Goal: Task Accomplishment & Management: Complete application form

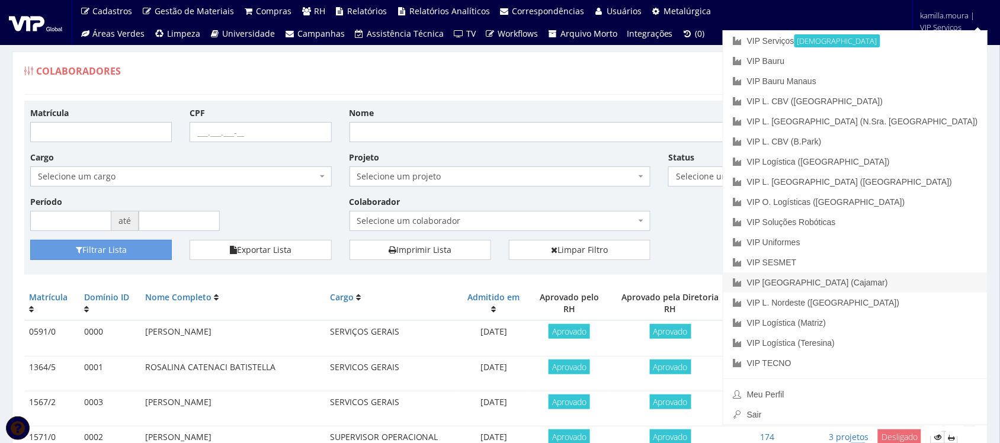
click at [893, 284] on link "VIP [GEOGRAPHIC_DATA] (Cajamar)" at bounding box center [856, 283] width 264 height 20
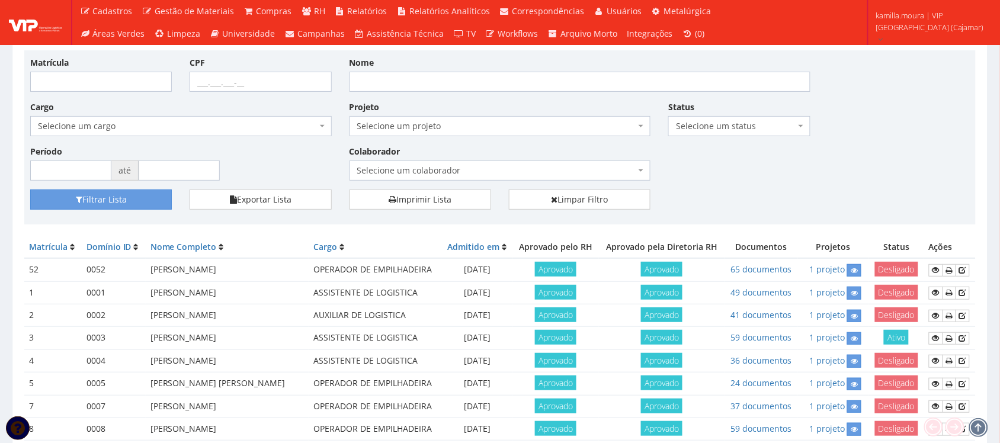
scroll to position [74, 0]
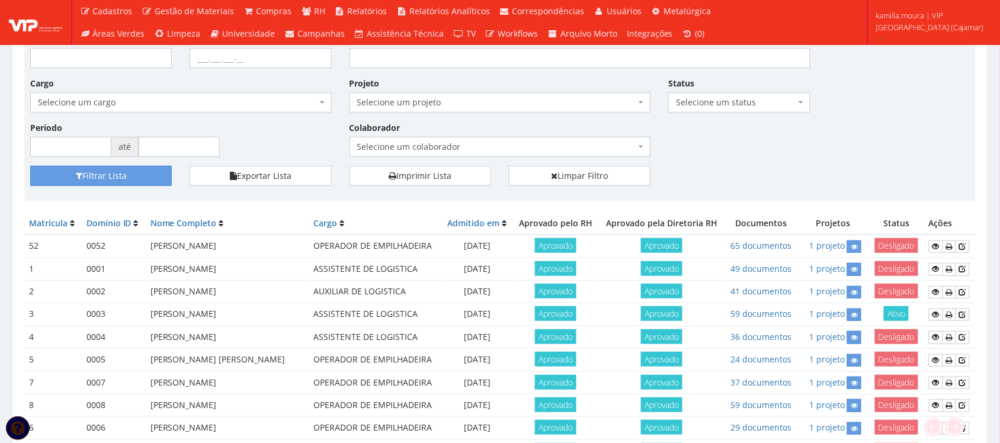
click at [482, 144] on span "Selecione um colaborador" at bounding box center [496, 147] width 279 height 12
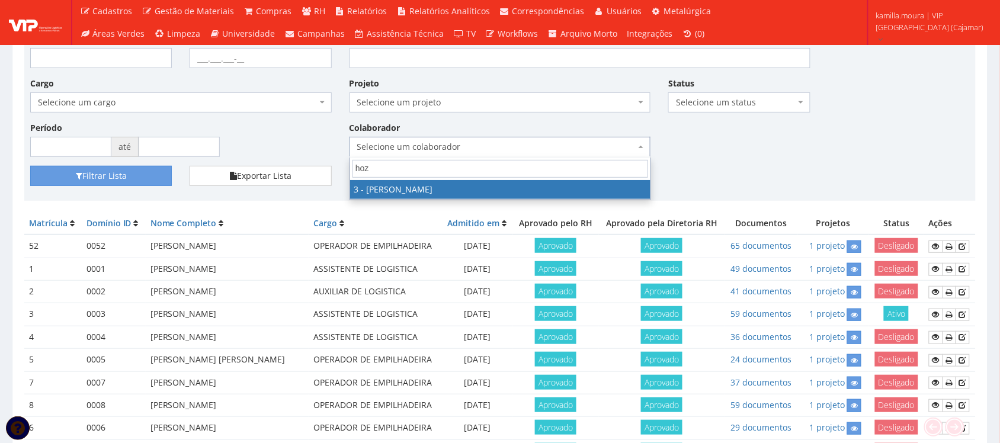
type input "hoza"
select select "2784"
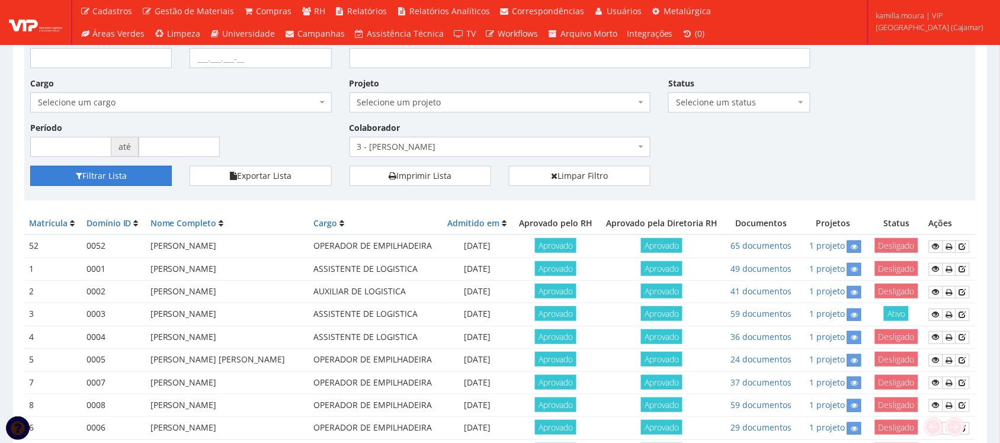
click at [133, 176] on button "Filtrar Lista" at bounding box center [101, 176] width 142 height 20
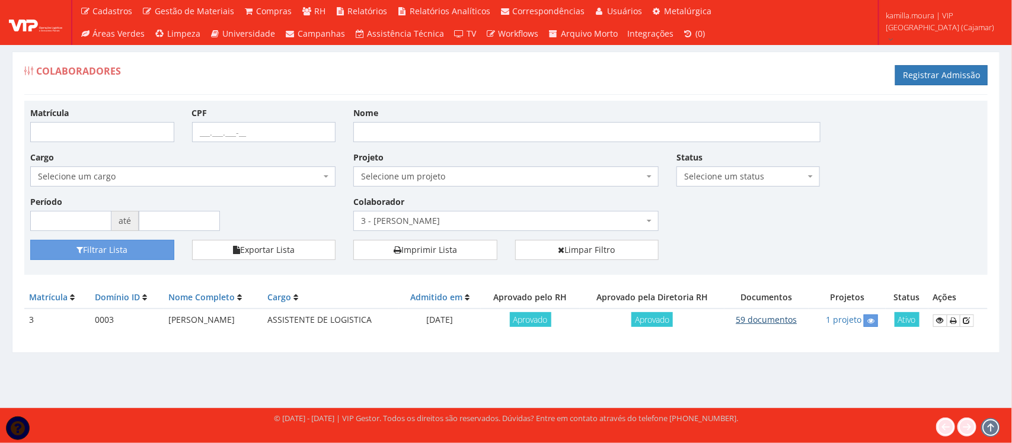
click at [744, 315] on link "59 documentos" at bounding box center [765, 319] width 61 height 11
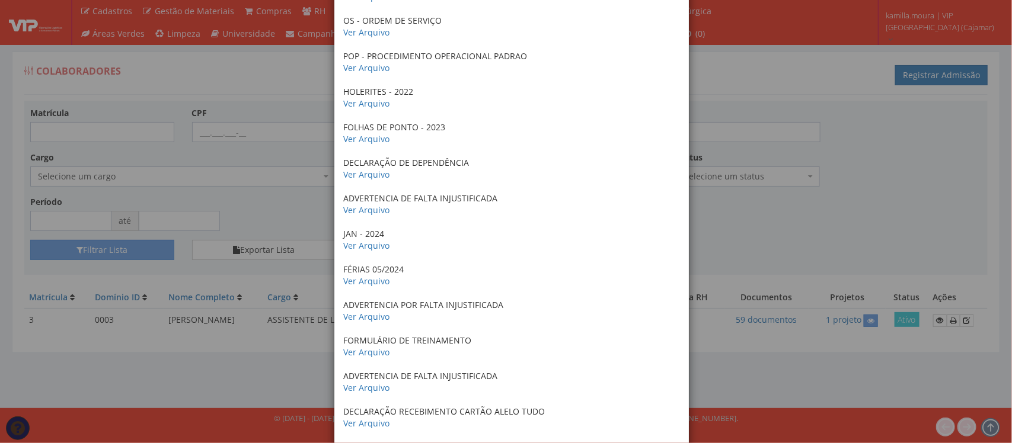
scroll to position [922, 0]
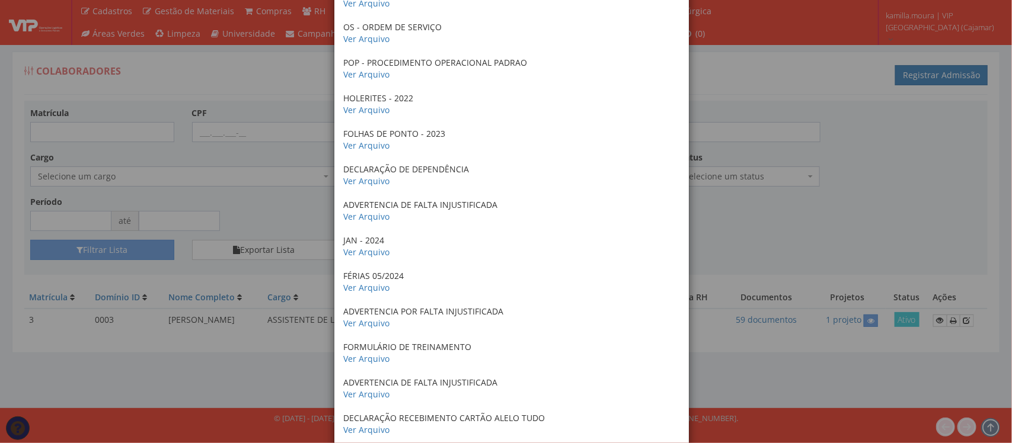
click at [757, 237] on div "× Documentos / Colaborador: 3 - HOZANA BARBOSA CRACHÁ 2022 Ver Arquivo ANTECEDE…" at bounding box center [506, 221] width 1012 height 443
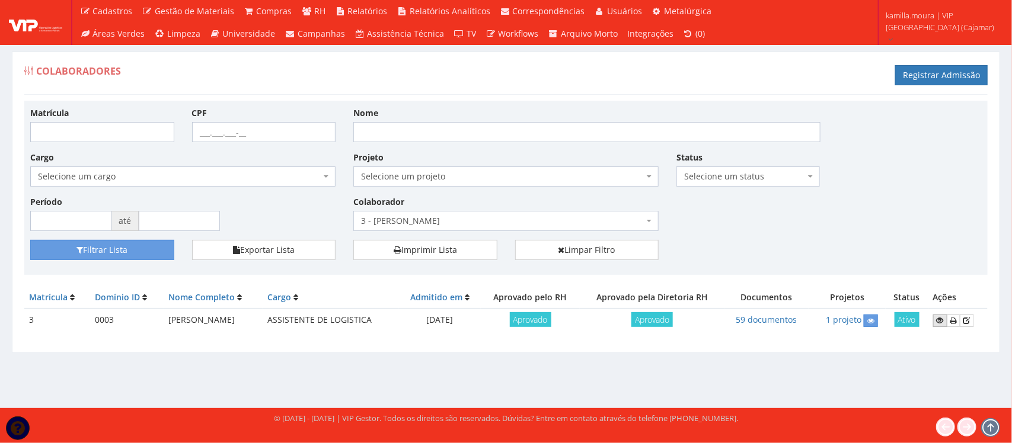
click at [939, 318] on icon at bounding box center [939, 320] width 7 height 8
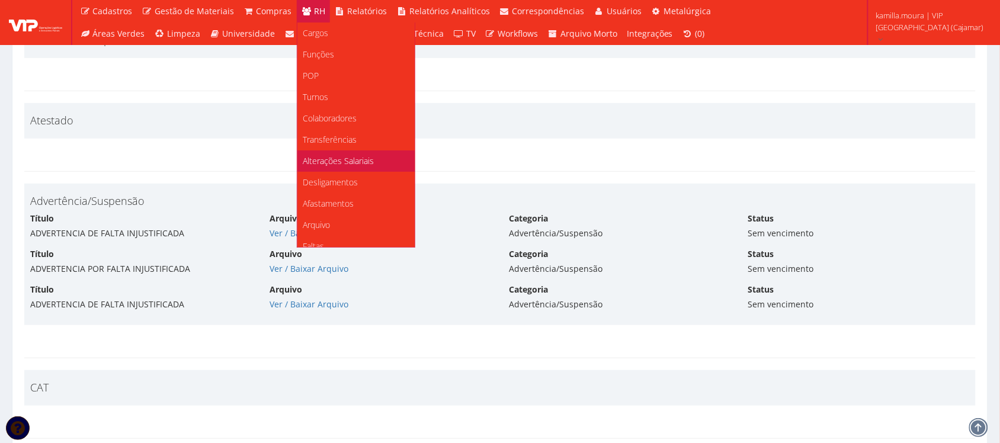
scroll to position [223, 0]
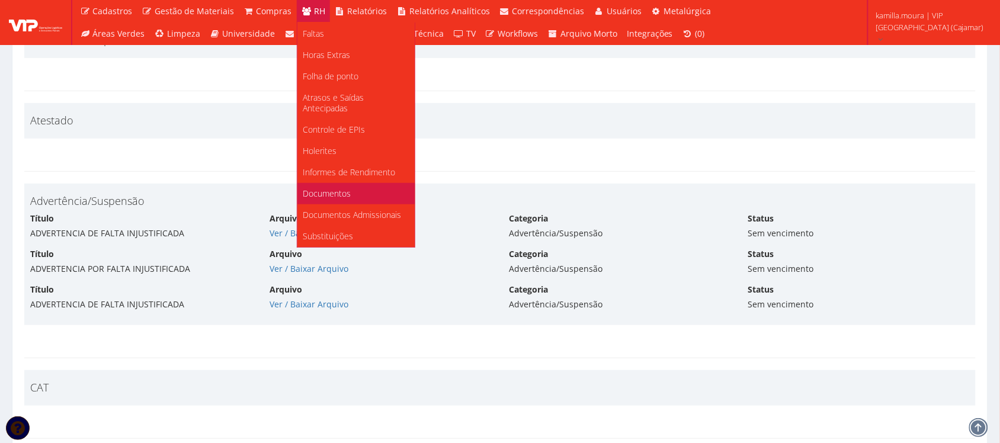
click at [328, 188] on span "Documentos" at bounding box center [327, 193] width 48 height 11
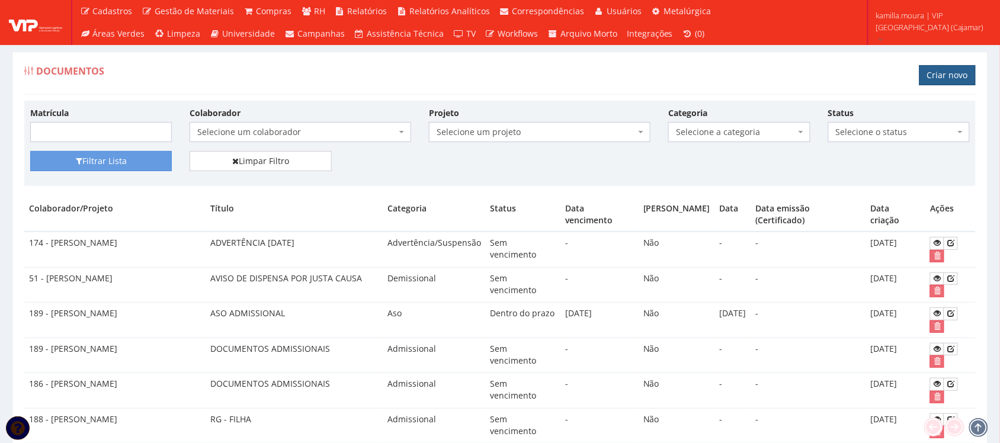
click at [929, 75] on link "Criar novo" at bounding box center [948, 75] width 56 height 20
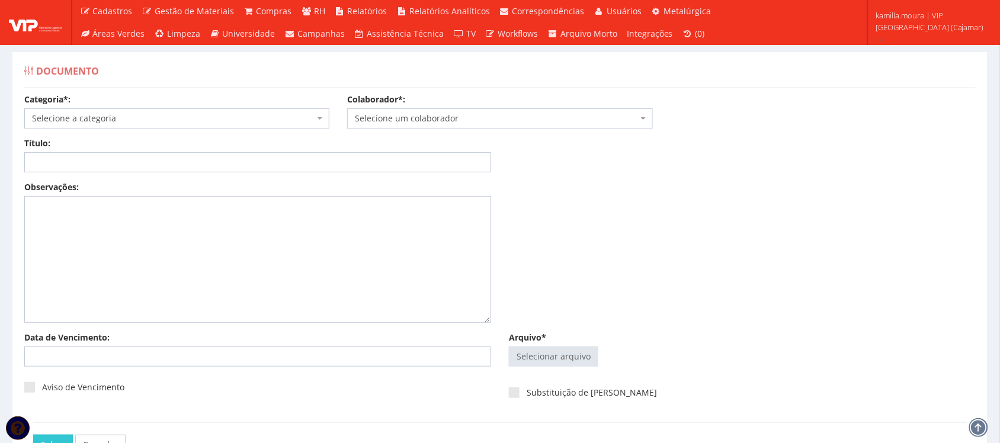
click at [68, 111] on span "Selecione a categoria" at bounding box center [176, 118] width 305 height 20
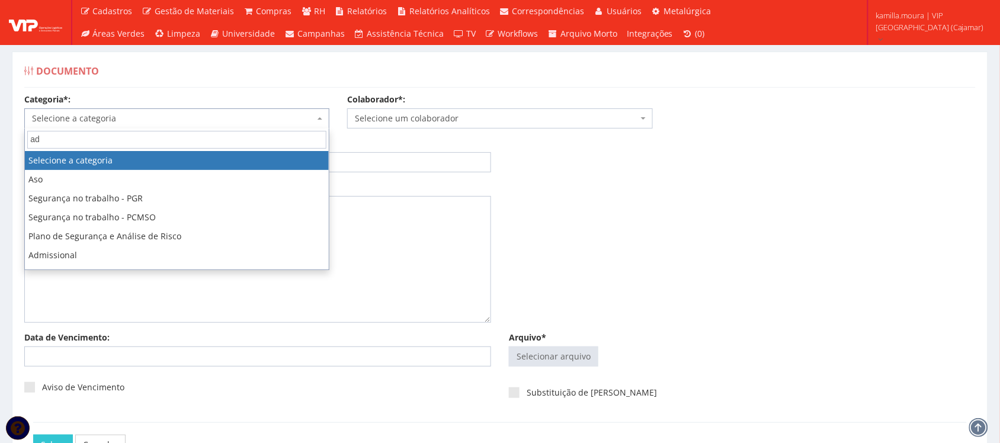
type input "adv"
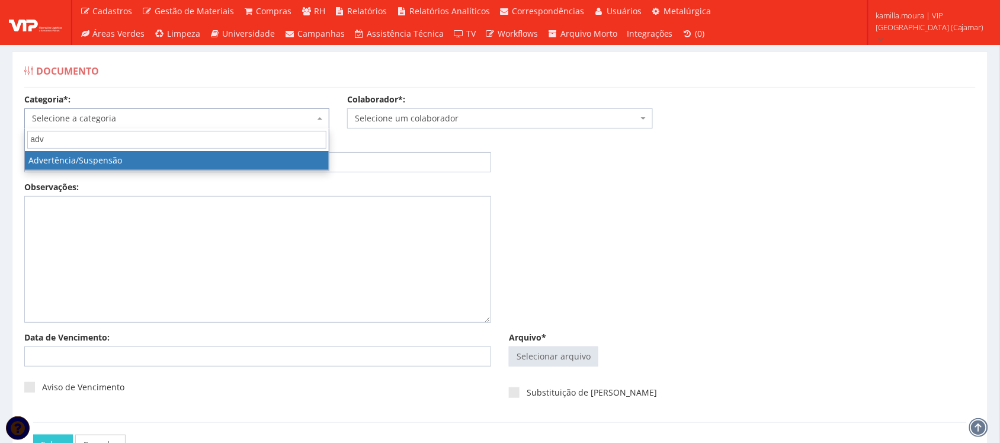
select select "advertencia_suspensao"
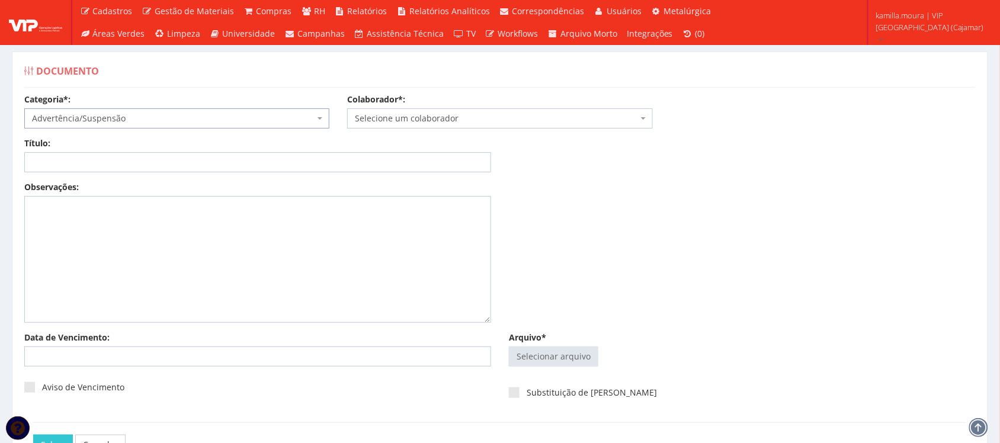
click at [397, 120] on span "Selecione um colaborador" at bounding box center [496, 119] width 283 height 12
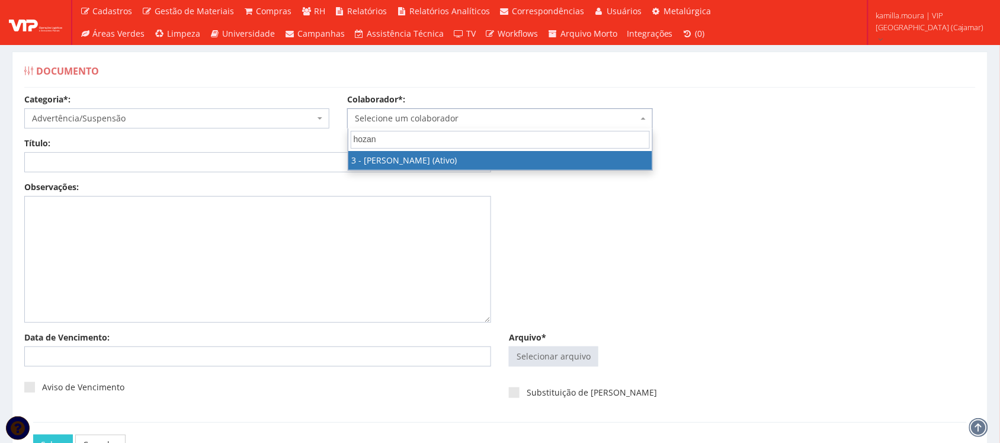
type input "hozana"
select select "2784"
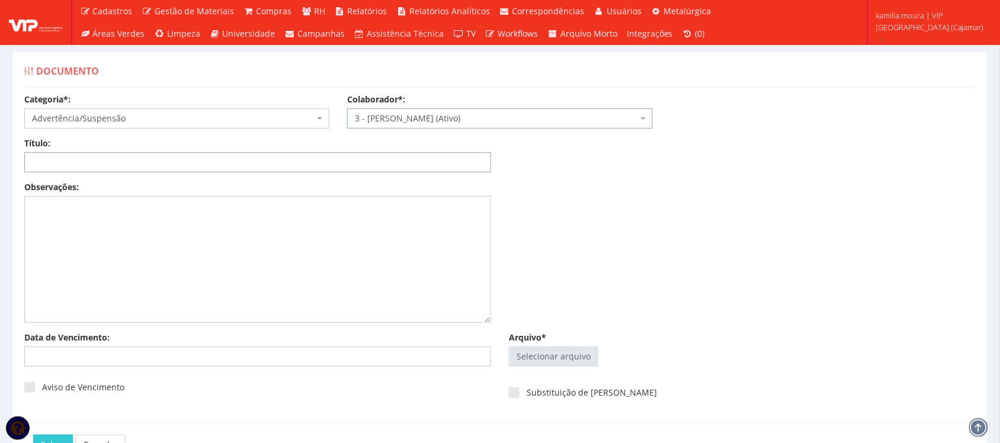
click at [286, 154] on input "Título:" at bounding box center [257, 162] width 467 height 20
type input "ADVERTENCIA FALTA INJUSTIFICADA"
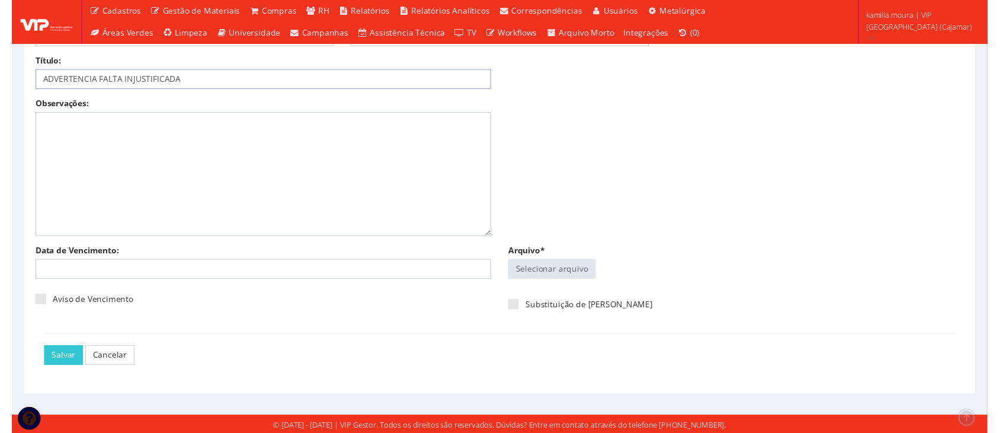
scroll to position [84, 0]
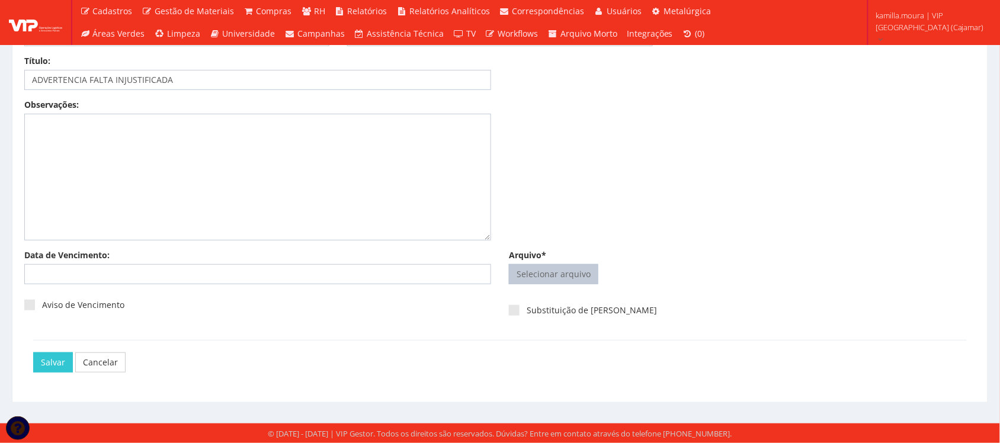
click at [523, 273] on input "Arquivo*" at bounding box center [554, 274] width 88 height 19
type input "C:\fakepath\IMG-20250822-WA0003.jpg"
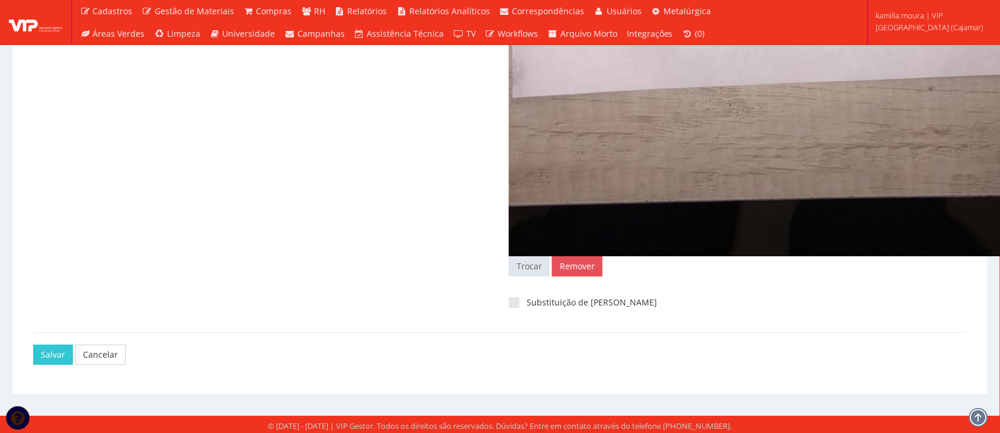
scroll to position [1043, 0]
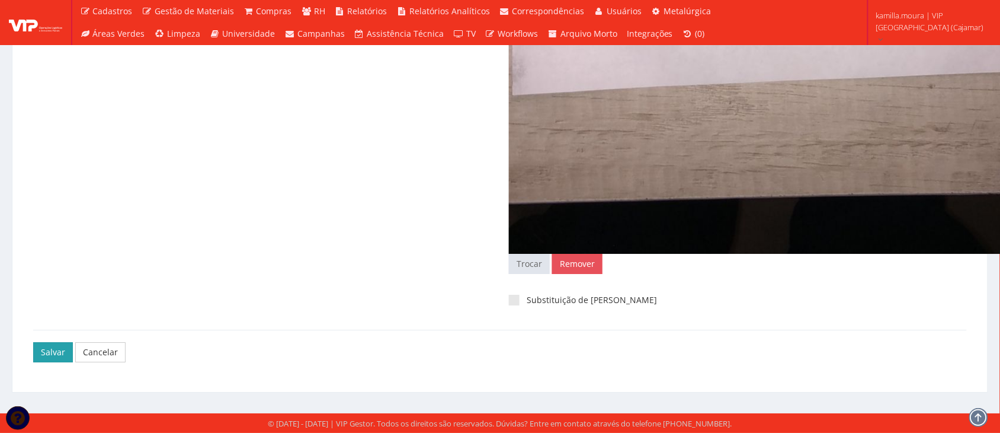
click at [40, 356] on input "Salvar" at bounding box center [53, 352] width 40 height 20
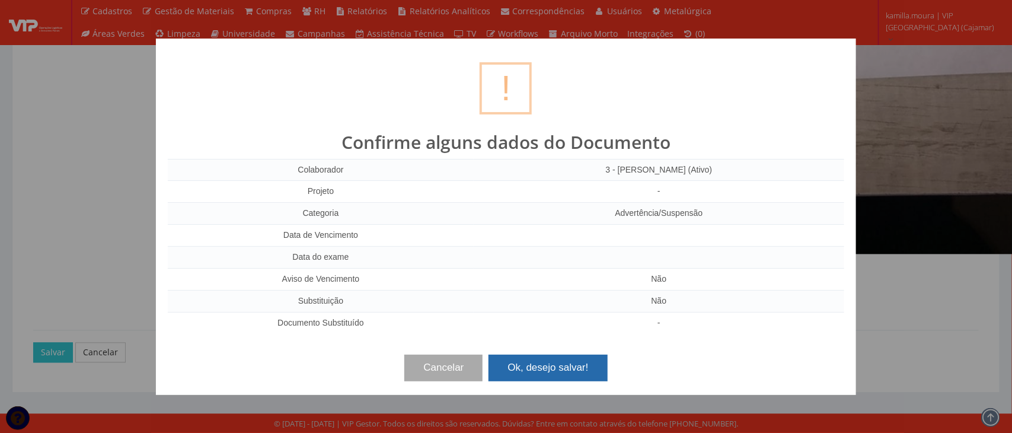
click at [528, 358] on button "Ok, desejo salvar!" at bounding box center [547, 367] width 119 height 26
